Goal: Complete application form: Complete application form

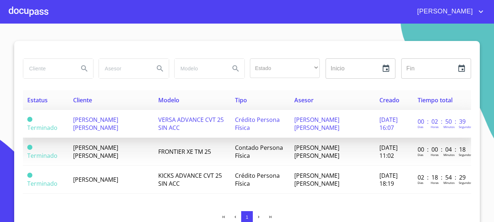
click at [111, 119] on span "[PERSON_NAME] [PERSON_NAME]" at bounding box center [95, 124] width 45 height 16
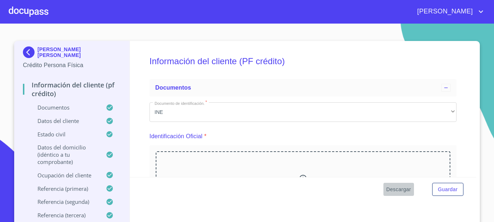
click at [395, 189] on span "Descargar" at bounding box center [398, 189] width 25 height 9
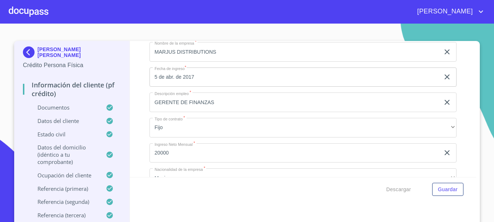
scroll to position [3080, 0]
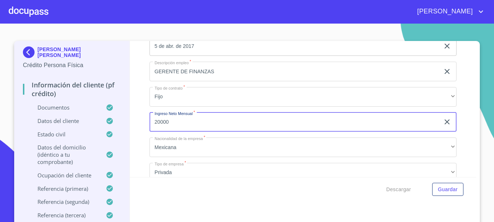
drag, startPoint x: 221, startPoint y: 129, endPoint x: 53, endPoint y: 122, distance: 168.1
click at [53, 122] on div "[PERSON_NAME] [PERSON_NAME] Crédito Persona Física Información del cliente (PF …" at bounding box center [245, 135] width 462 height 189
type input "2"
type input "40000"
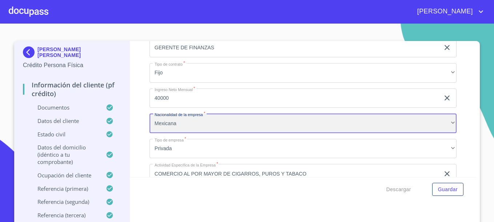
scroll to position [3116, 0]
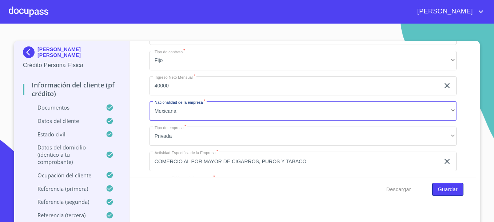
click at [440, 190] on span "Guardar" at bounding box center [448, 189] width 20 height 9
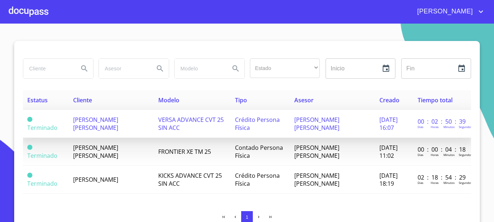
click at [107, 123] on span "[PERSON_NAME] [PERSON_NAME]" at bounding box center [95, 124] width 45 height 16
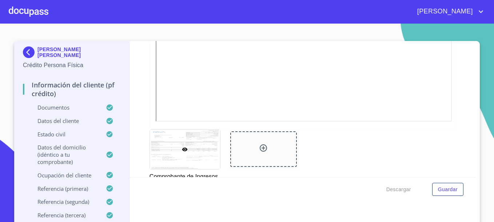
scroll to position [1073, 0]
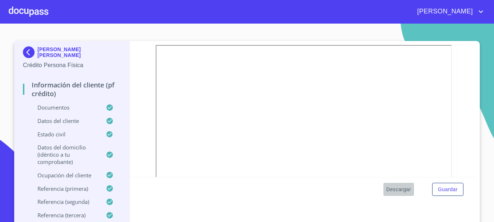
click at [399, 190] on span "Descargar" at bounding box center [398, 189] width 25 height 9
